Goal: Information Seeking & Learning: Learn about a topic

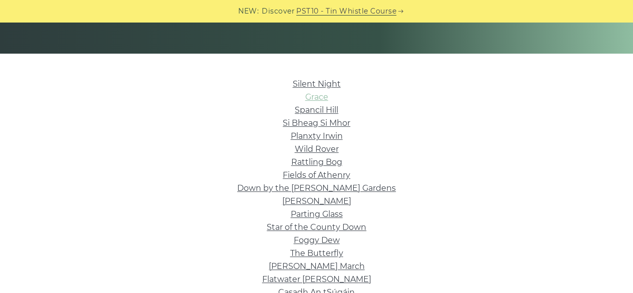
scroll to position [203, 0]
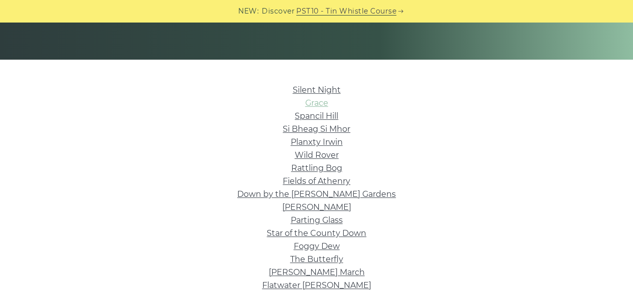
click at [314, 106] on link "Grace" at bounding box center [316, 103] width 23 height 10
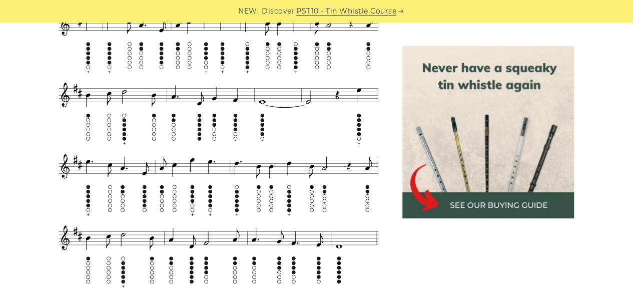
scroll to position [677, 0]
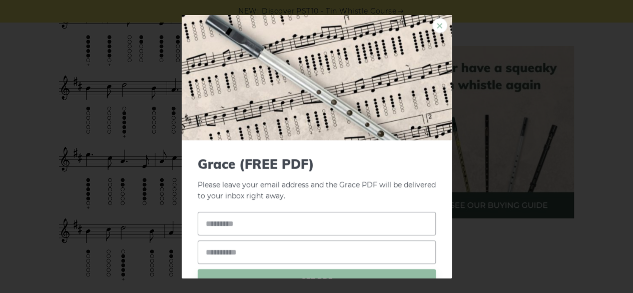
click at [432, 28] on link "×" at bounding box center [439, 25] width 15 height 15
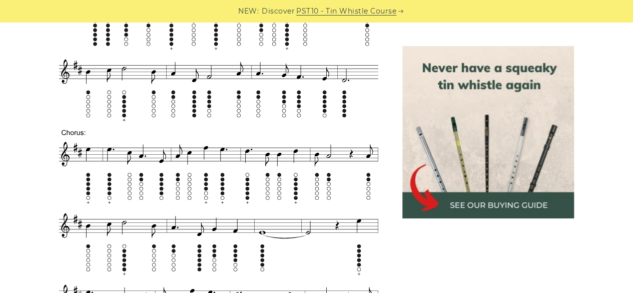
scroll to position [546, 0]
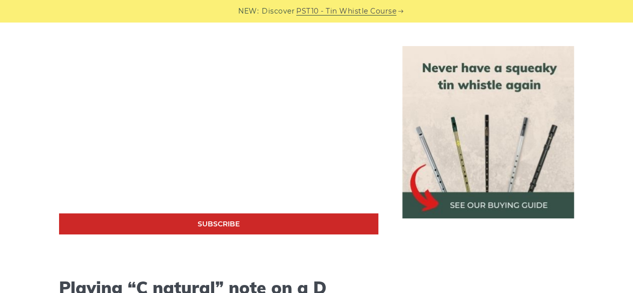
scroll to position [1861, 0]
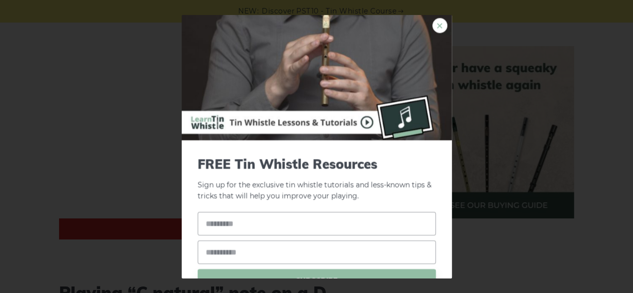
click at [433, 24] on link "×" at bounding box center [439, 25] width 15 height 15
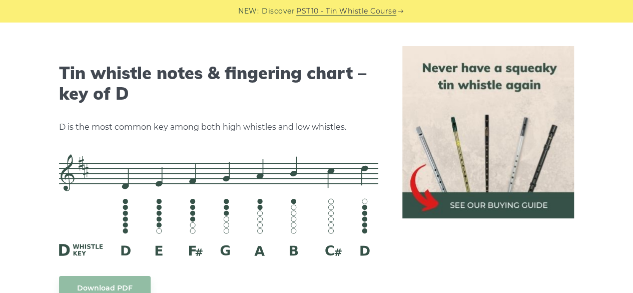
scroll to position [1531, 0]
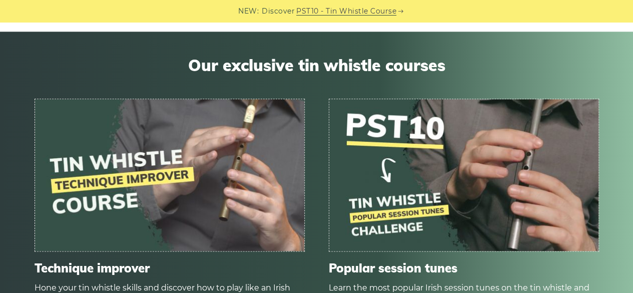
scroll to position [705, 0]
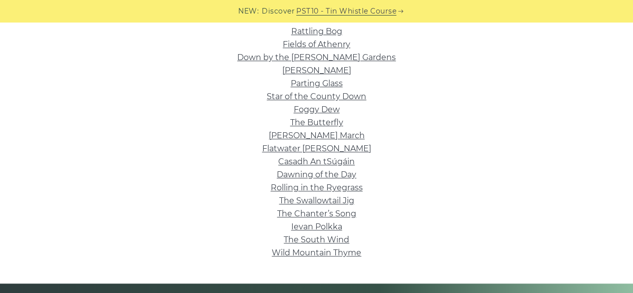
scroll to position [341, 0]
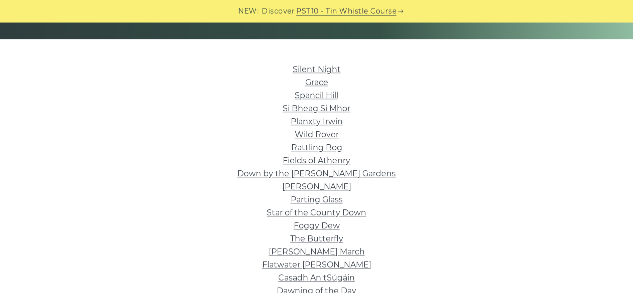
scroll to position [223, 0]
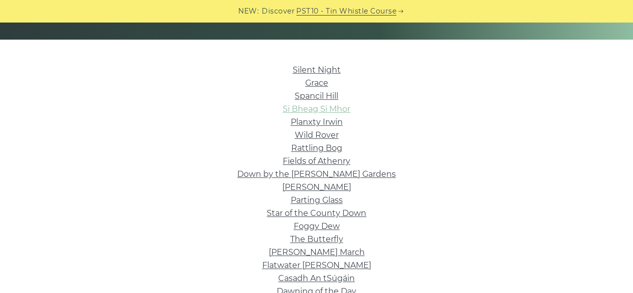
click at [328, 107] on link "Si­ Bheag Si­ Mhor" at bounding box center [317, 109] width 68 height 10
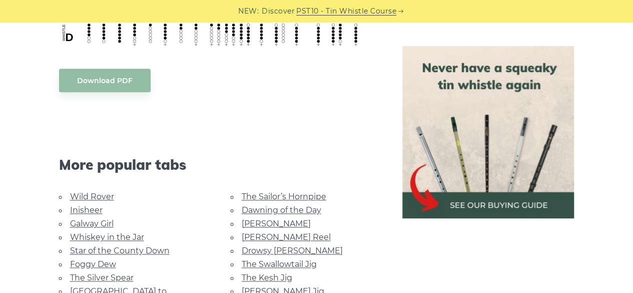
scroll to position [558, 0]
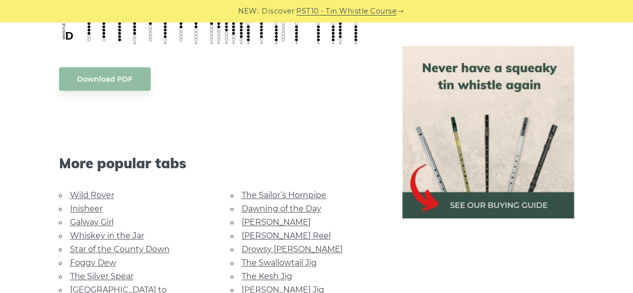
click at [127, 235] on link "Whiskey in the Jar" at bounding box center [107, 236] width 74 height 10
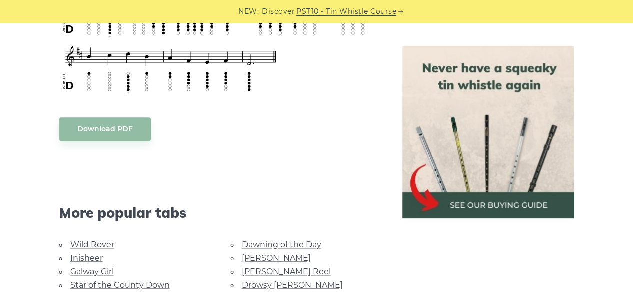
scroll to position [520, 0]
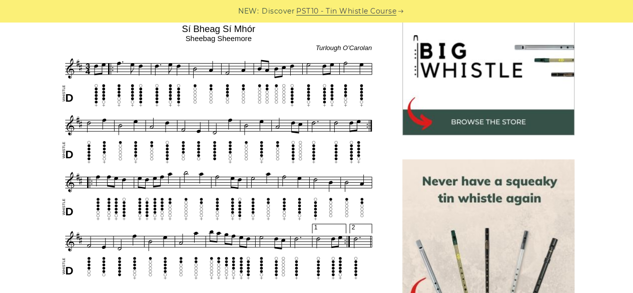
scroll to position [324, 0]
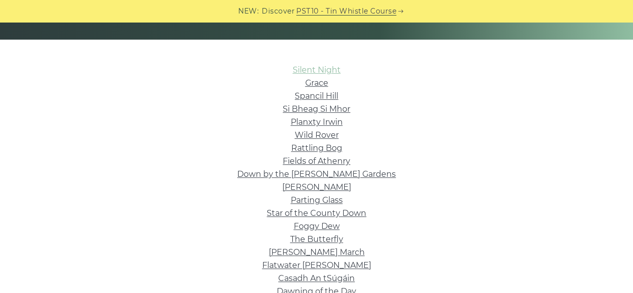
click at [314, 68] on link "Silent Night" at bounding box center [317, 70] width 48 height 10
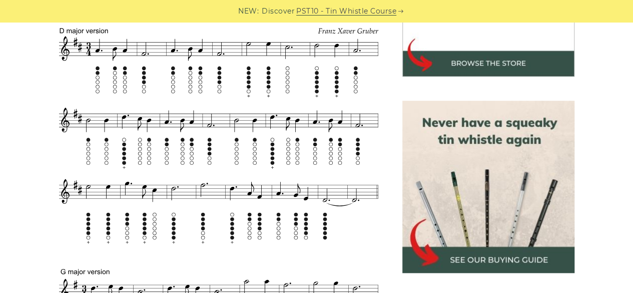
scroll to position [385, 0]
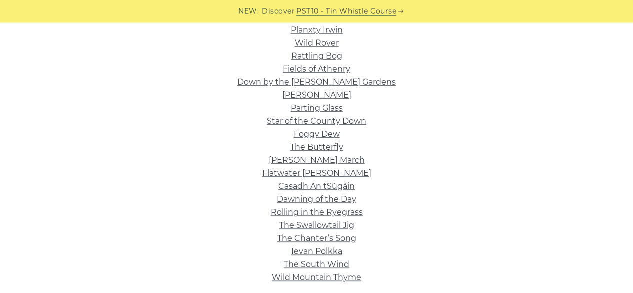
scroll to position [315, 0]
click at [325, 66] on link "Fields of Athenry" at bounding box center [317, 70] width 68 height 10
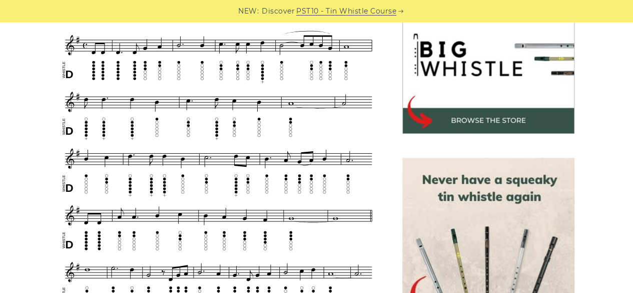
scroll to position [326, 0]
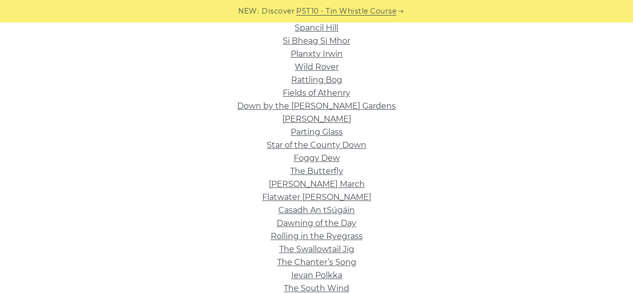
scroll to position [290, 0]
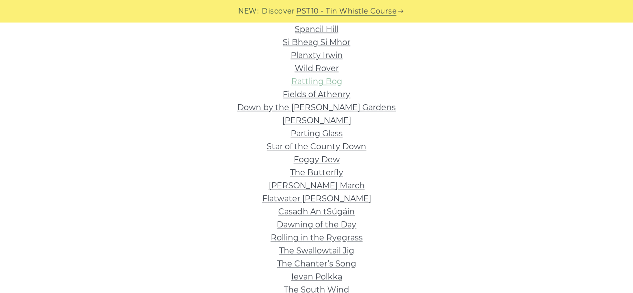
click at [325, 86] on link "Rattling Bog" at bounding box center [316, 82] width 51 height 10
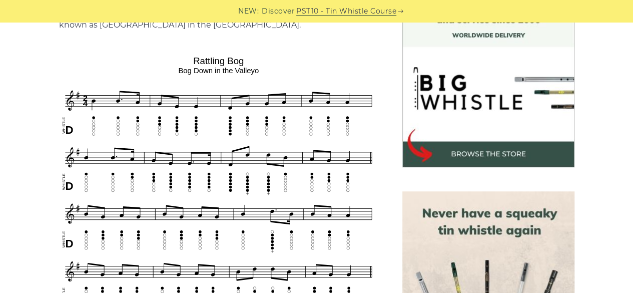
scroll to position [303, 0]
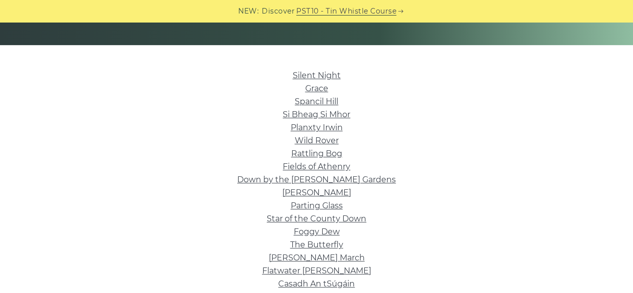
scroll to position [217, 0]
click at [326, 155] on link "Rattling Bog" at bounding box center [316, 154] width 51 height 10
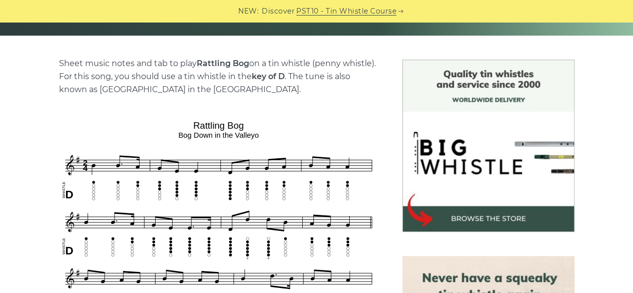
scroll to position [234, 0]
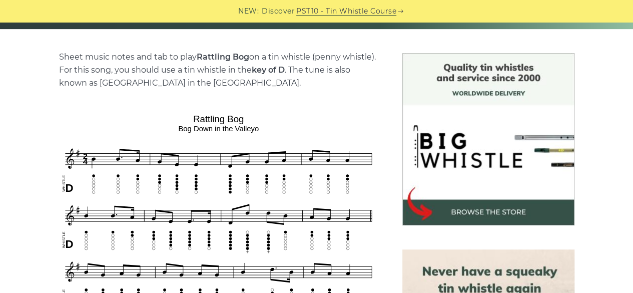
drag, startPoint x: 0, startPoint y: 0, endPoint x: 281, endPoint y: 80, distance: 292.2
click at [281, 80] on p "Sheet music notes and tab to play Rattling Bog on a tin whistle (penny whistle)…" at bounding box center [218, 70] width 319 height 39
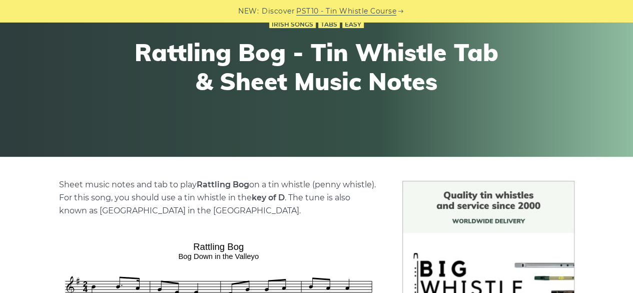
scroll to position [112, 0]
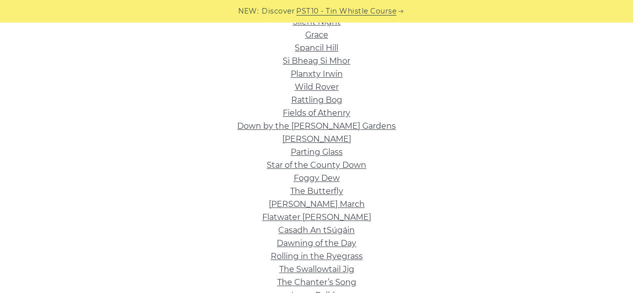
scroll to position [275, 0]
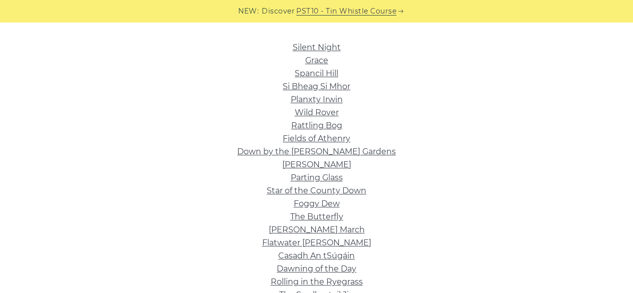
scroll to position [243, 0]
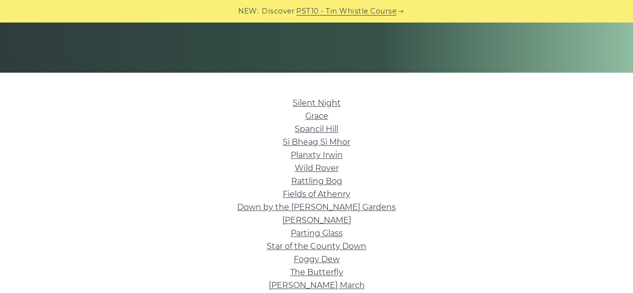
scroll to position [217, 0]
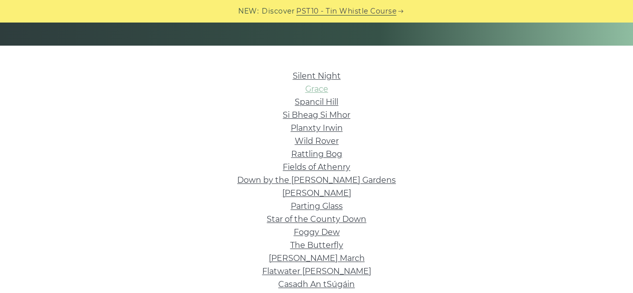
click at [315, 91] on link "Grace" at bounding box center [316, 89] width 23 height 10
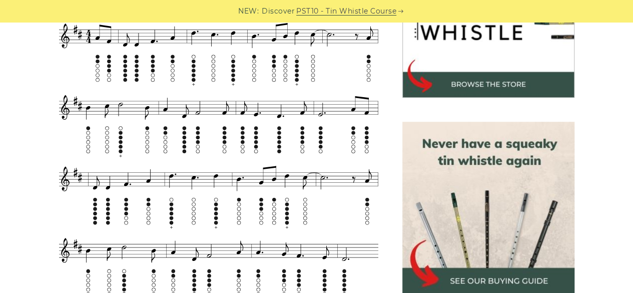
scroll to position [362, 0]
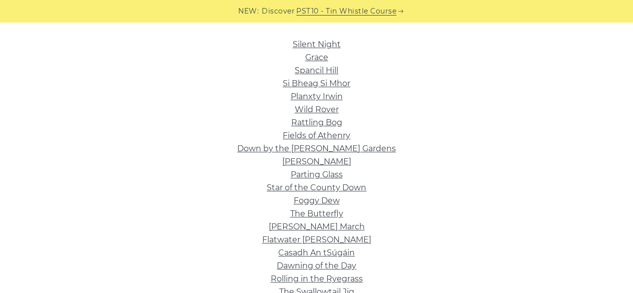
scroll to position [247, 0]
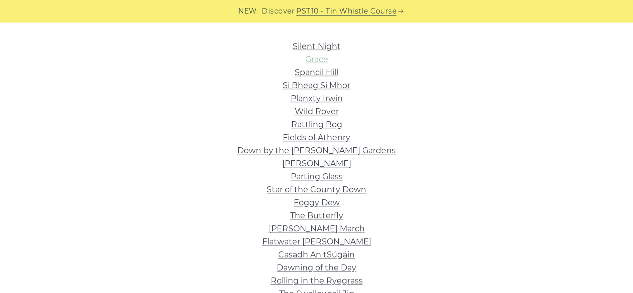
click at [308, 59] on link "Grace" at bounding box center [316, 60] width 23 height 10
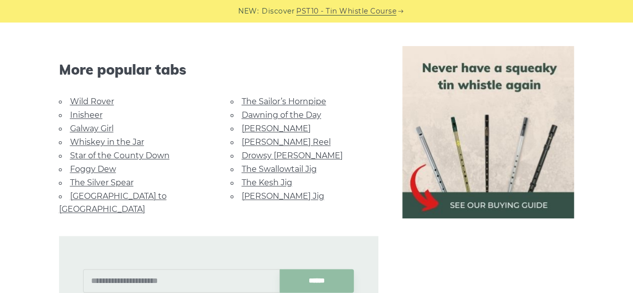
scroll to position [2468, 0]
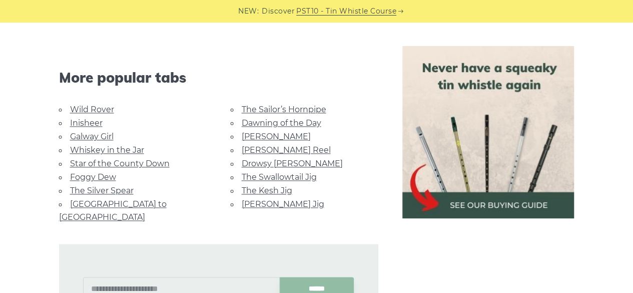
click at [119, 199] on link "[GEOGRAPHIC_DATA] to [GEOGRAPHIC_DATA]" at bounding box center [113, 210] width 108 height 23
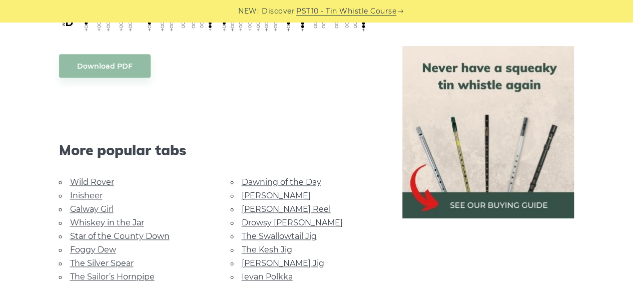
scroll to position [557, 0]
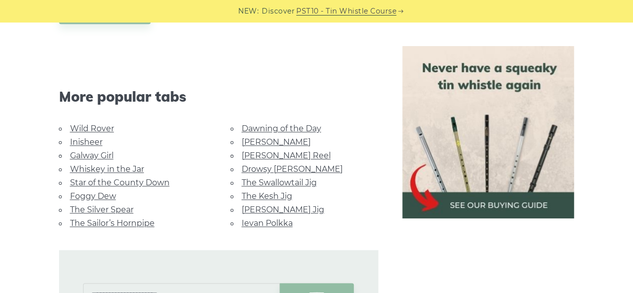
click at [101, 151] on link "Galway Girl" at bounding box center [92, 156] width 44 height 10
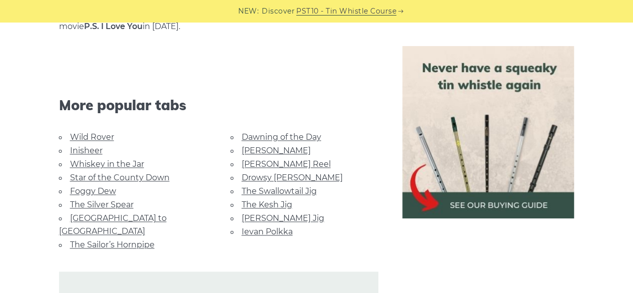
scroll to position [678, 0]
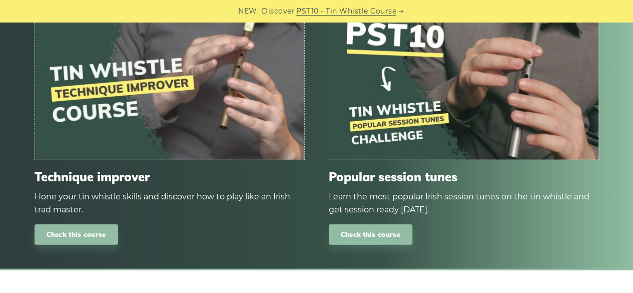
scroll to position [983, 0]
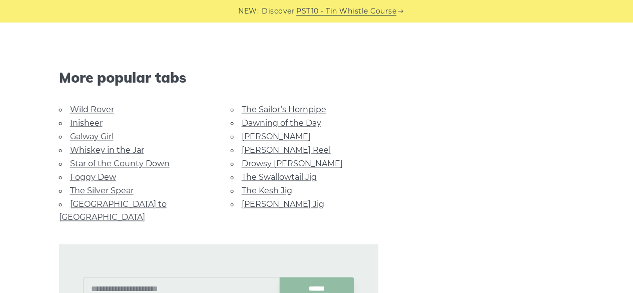
scroll to position [2466, 0]
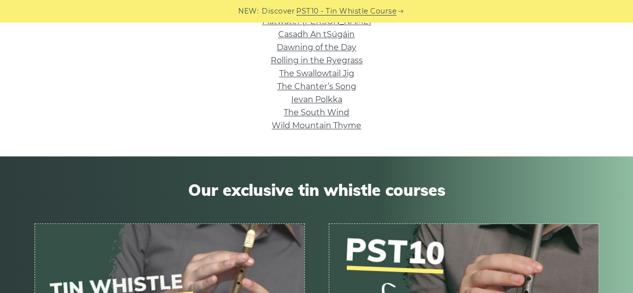
scroll to position [450, 0]
